Goal: Transaction & Acquisition: Download file/media

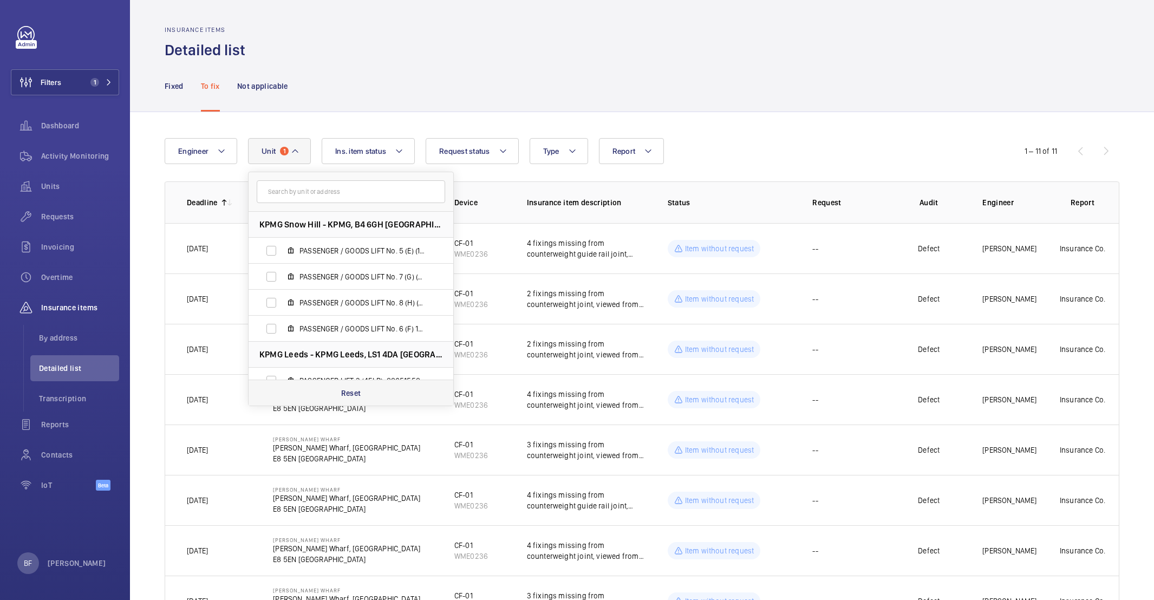
click at [348, 397] on p "Reset" at bounding box center [351, 393] width 20 height 11
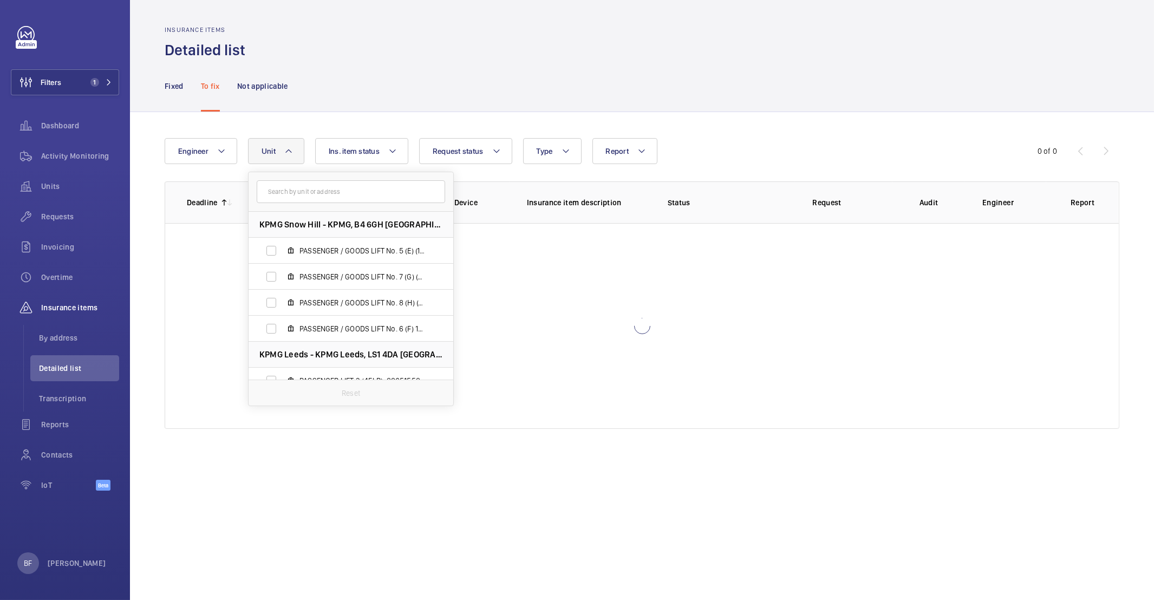
click at [340, 90] on div "Fixed To fix Not applicable" at bounding box center [642, 85] width 955 height 51
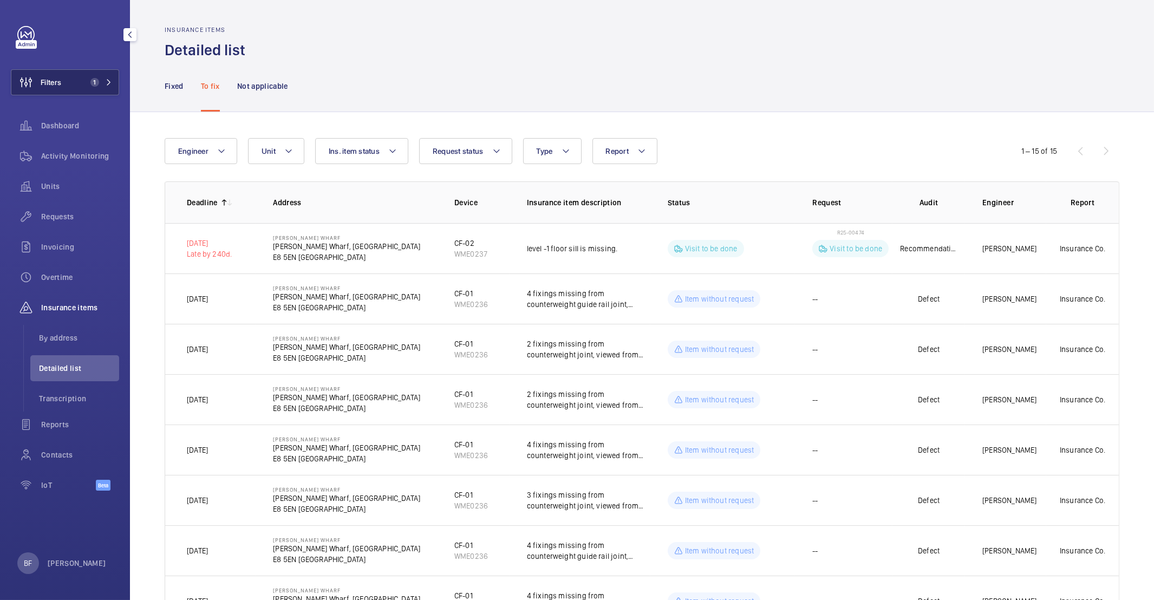
click at [109, 87] on button "Filters 1" at bounding box center [65, 82] width 108 height 26
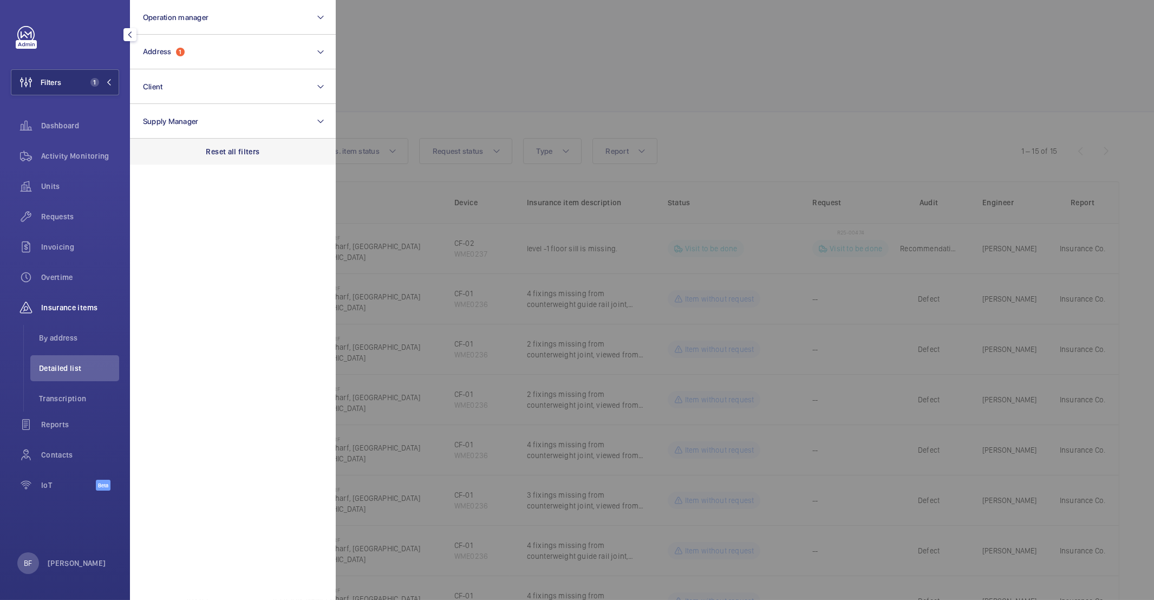
click at [229, 152] on p "Reset all filters" at bounding box center [233, 151] width 54 height 11
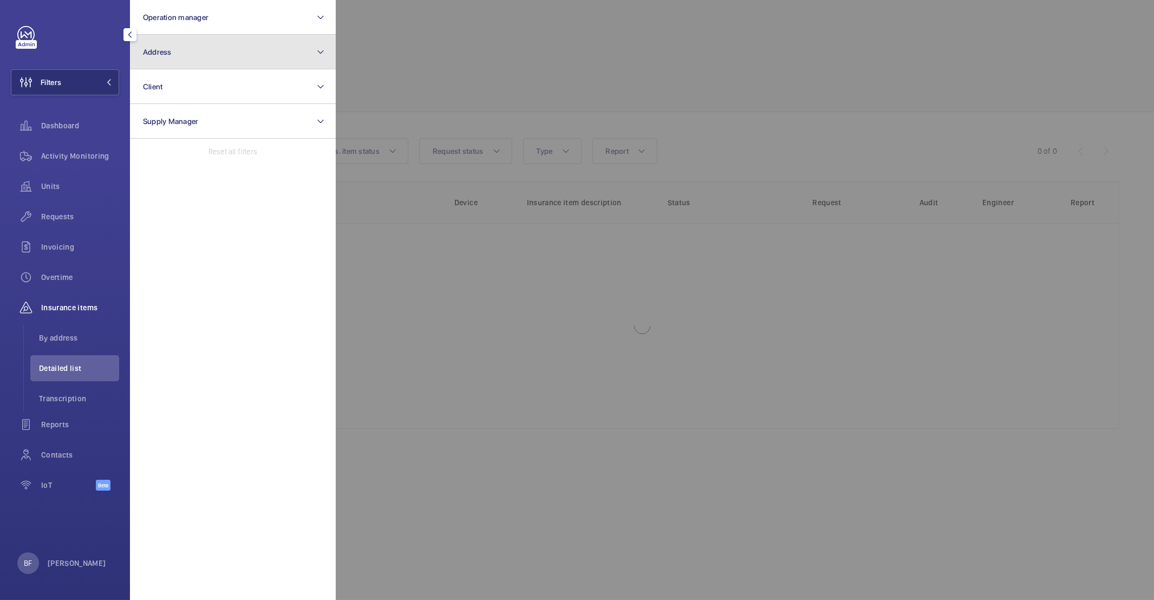
click at [191, 54] on button "Address" at bounding box center [233, 52] width 206 height 35
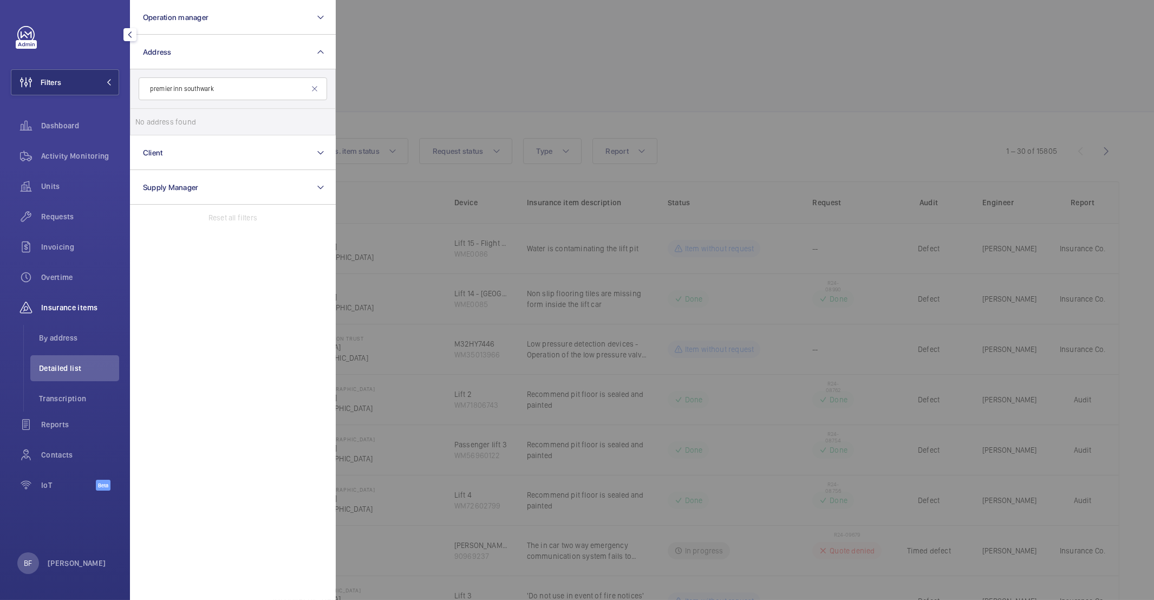
click at [174, 89] on input "premier inn southwark" at bounding box center [233, 88] width 188 height 23
type input "inn [GEOGRAPHIC_DATA]"
drag, startPoint x: 160, startPoint y: 90, endPoint x: 126, endPoint y: 81, distance: 35.9
click at [126, 81] on div "Filters Operation manager Address inn southwark No address found Reset Client S…" at bounding box center [65, 300] width 130 height 600
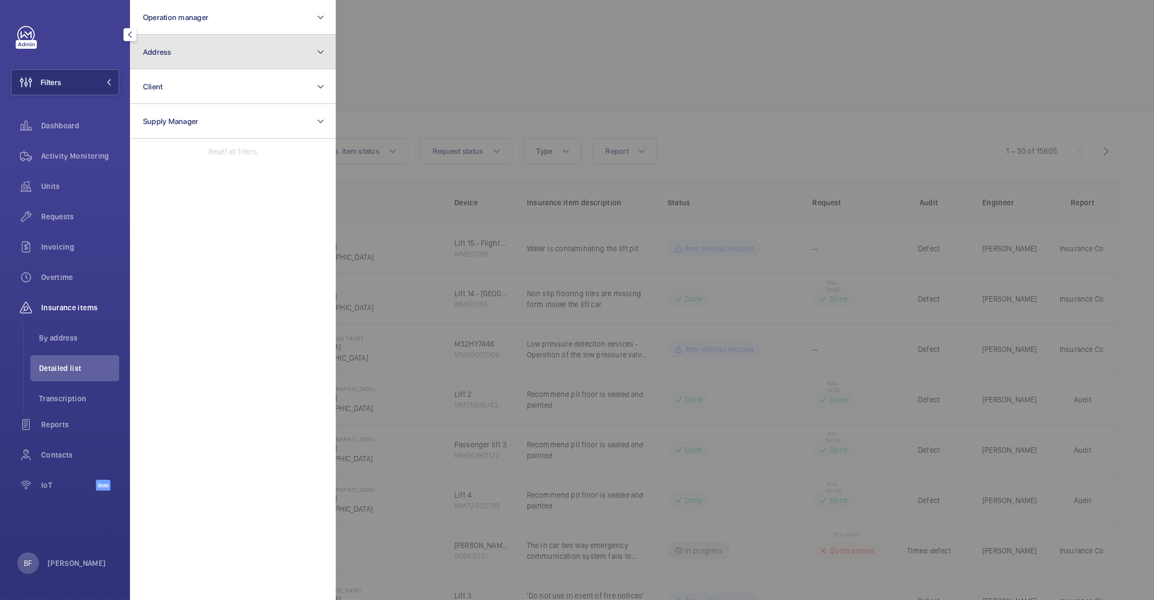
click at [175, 40] on button "Address" at bounding box center [233, 52] width 206 height 35
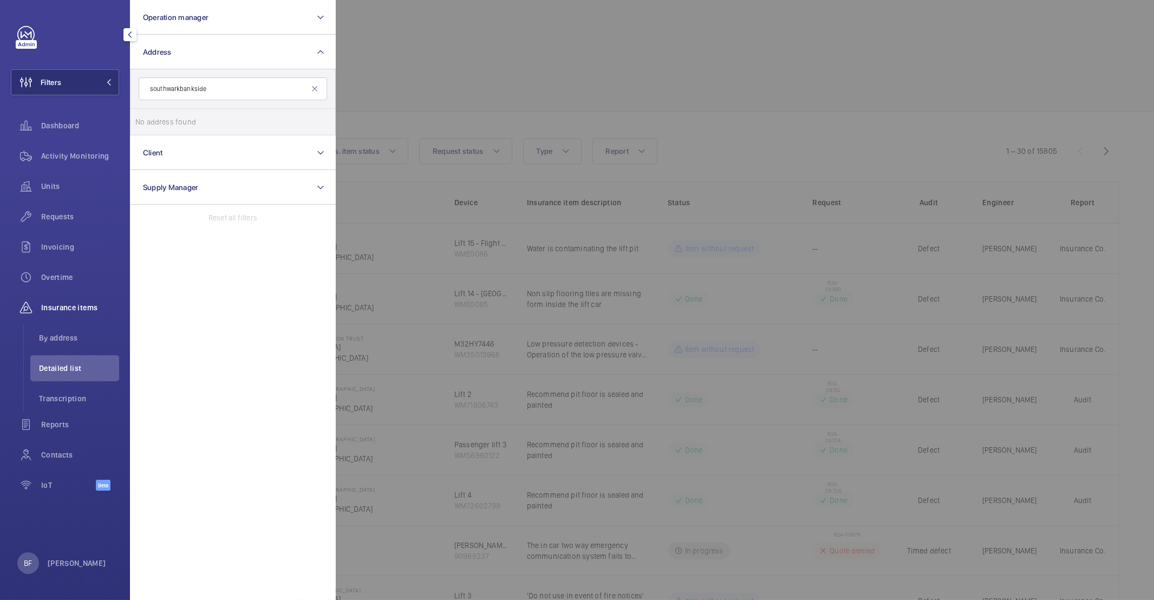
click at [178, 88] on input "southwarkbankside" at bounding box center [233, 88] width 188 height 23
type input "southwark bankside"
click at [197, 132] on label "PI [GEOGRAPHIC_DATA] - [GEOGRAPHIC_DATA] , [STREET_ADDRESS]" at bounding box center [225, 122] width 188 height 26
click at [157, 132] on input "PI [GEOGRAPHIC_DATA] - [GEOGRAPHIC_DATA] , [STREET_ADDRESS]" at bounding box center [146, 122] width 22 height 22
checkbox input "true"
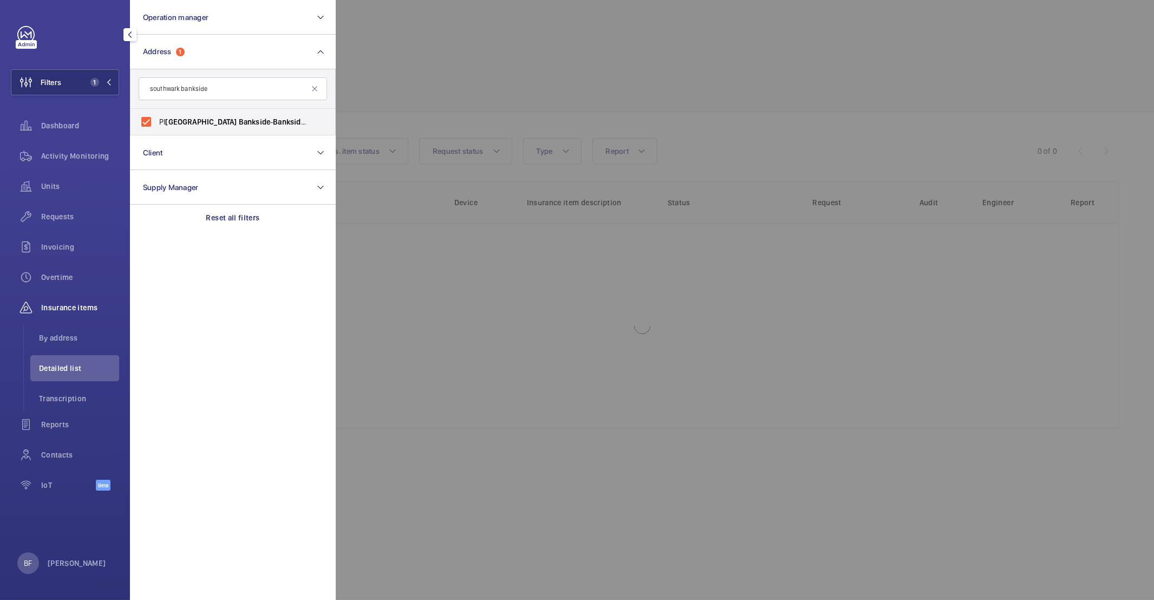
click at [459, 105] on div at bounding box center [913, 300] width 1154 height 600
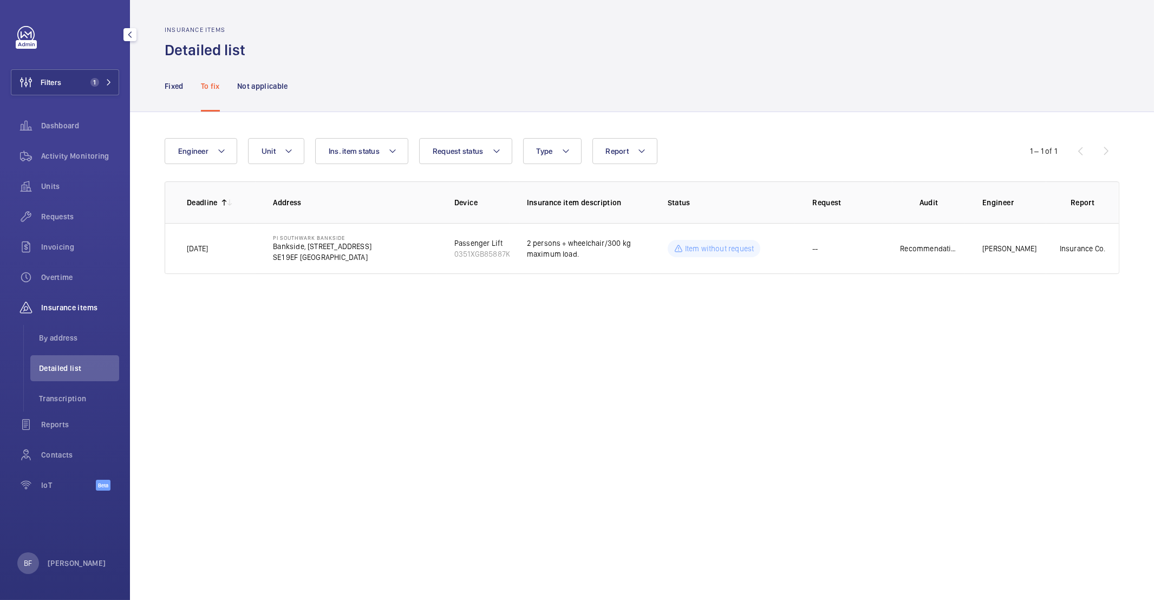
click at [164, 91] on div "Fixed To fix Not applicable" at bounding box center [642, 86] width 1024 height 52
click at [100, 148] on div "Activity Monitoring" at bounding box center [65, 156] width 108 height 26
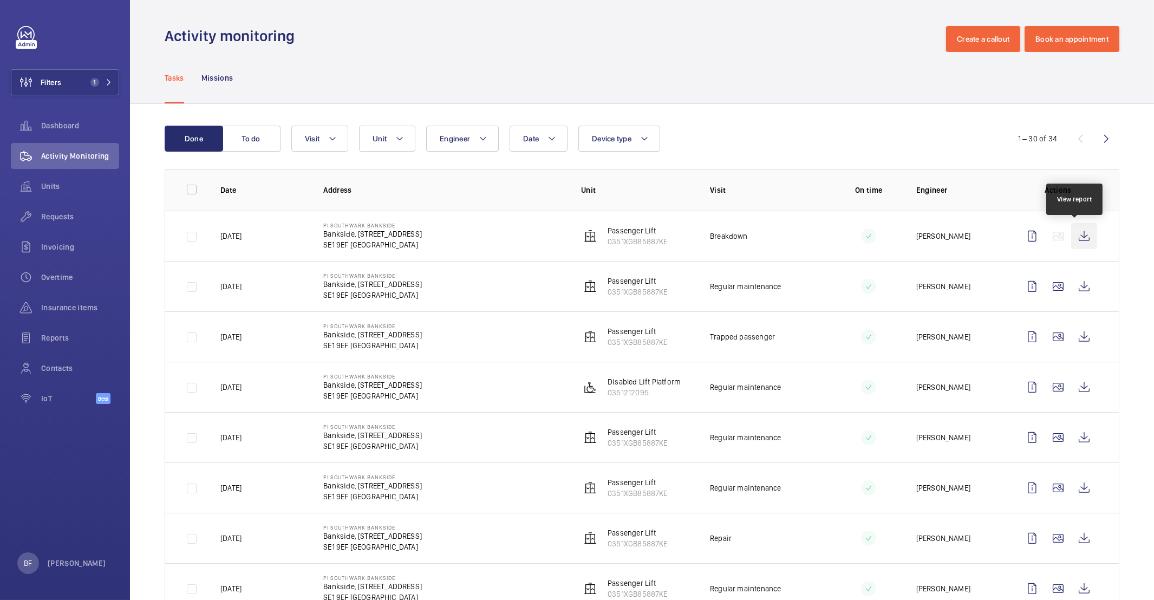
click at [1076, 243] on wm-front-icon-button at bounding box center [1084, 236] width 26 height 26
